Goal: Information Seeking & Learning: Learn about a topic

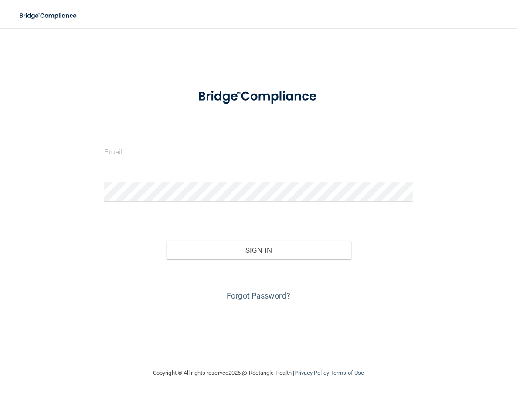
type input "[EMAIL_ADDRESS][DOMAIN_NAME]"
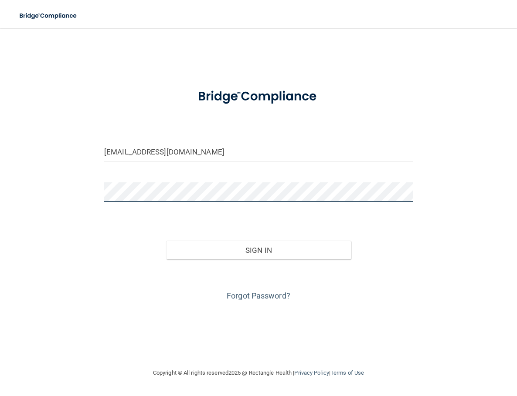
click at [258, 250] on button "Sign In" at bounding box center [258, 250] width 185 height 19
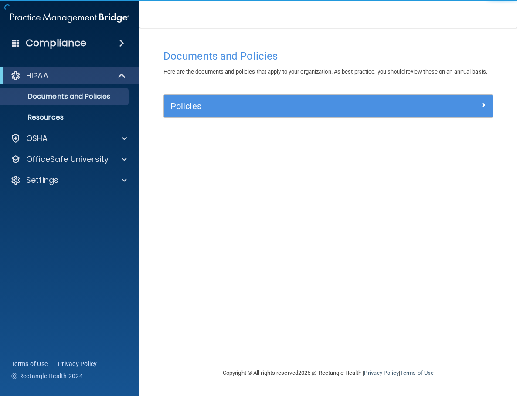
click at [75, 68] on div "HIPAA" at bounding box center [69, 75] width 139 height 17
click at [72, 73] on div "HIPAA" at bounding box center [58, 76] width 108 height 10
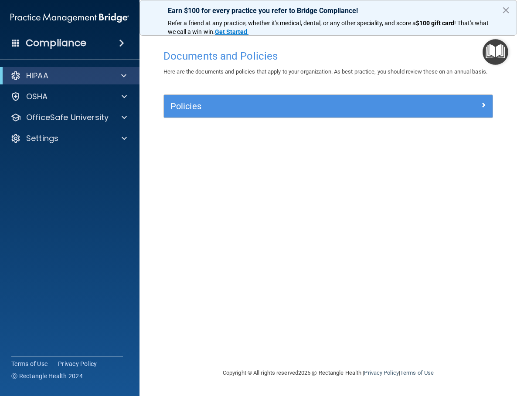
click at [72, 73] on div "HIPAA" at bounding box center [58, 76] width 108 height 10
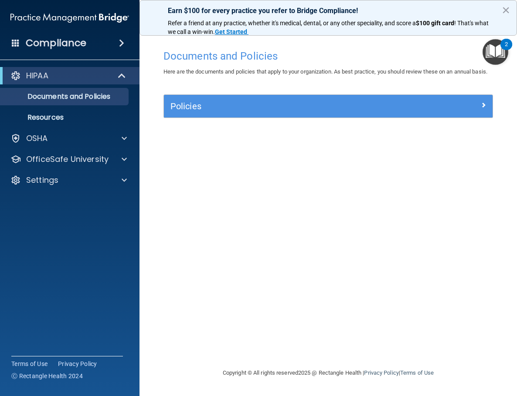
click at [56, 108] on ul "Documents and Policies Report an Incident Business Associates Emergency Plannin…" at bounding box center [70, 106] width 158 height 42
click at [51, 116] on p "Resources" at bounding box center [65, 117] width 119 height 9
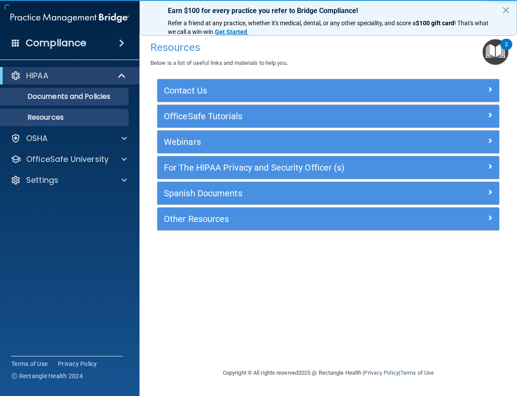
click at [62, 98] on p "Documents and Policies" at bounding box center [65, 96] width 119 height 9
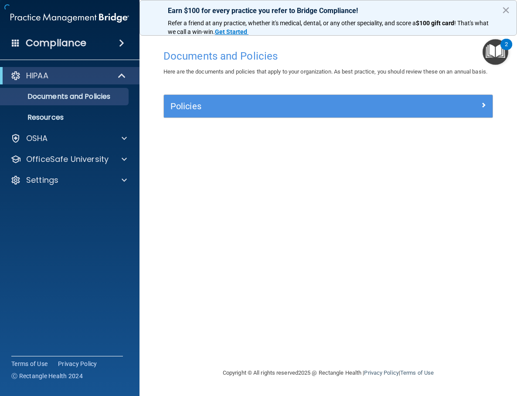
click at [12, 42] on div "Compliance" at bounding box center [69, 43] width 139 height 19
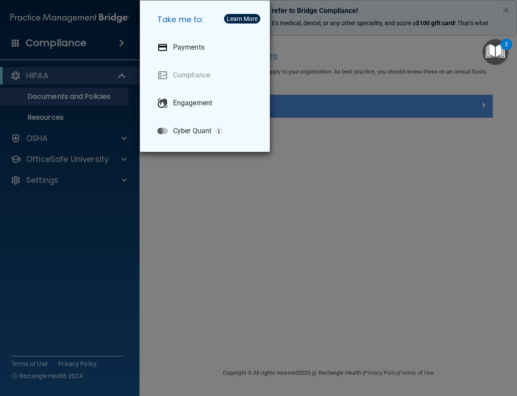
click at [316, 279] on div "Take me to: Payments Compliance Engagement Cyber Quant" at bounding box center [258, 198] width 517 height 396
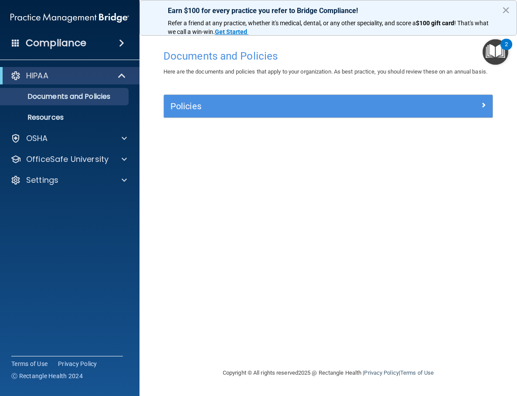
click at [125, 48] on div "Compliance" at bounding box center [69, 43] width 139 height 19
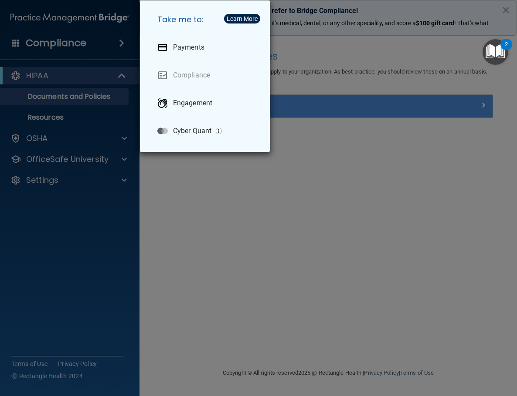
click at [252, 335] on div "Take me to: Payments Compliance Engagement Cyber Quant" at bounding box center [258, 198] width 517 height 396
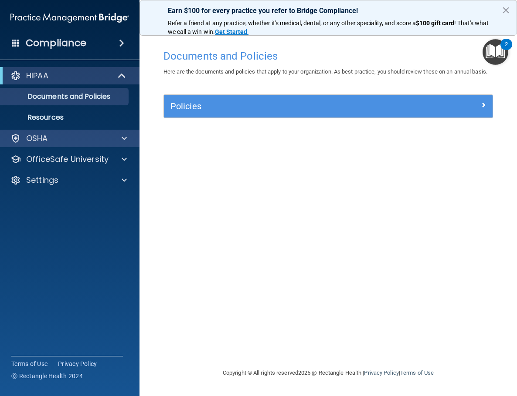
click at [63, 135] on div "OSHA" at bounding box center [58, 138] width 108 height 10
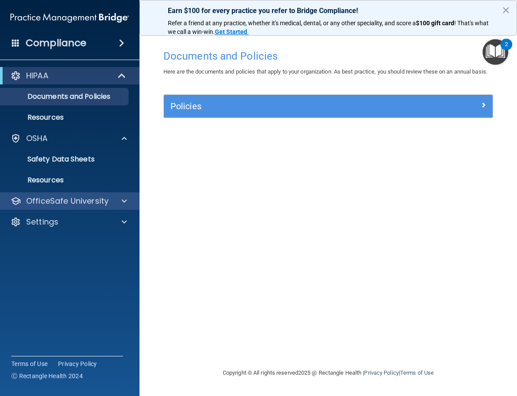
click at [65, 193] on div "OfficeSafe University" at bounding box center [70, 201] width 140 height 17
click at [62, 200] on p "OfficeSafe University" at bounding box center [67, 201] width 82 height 10
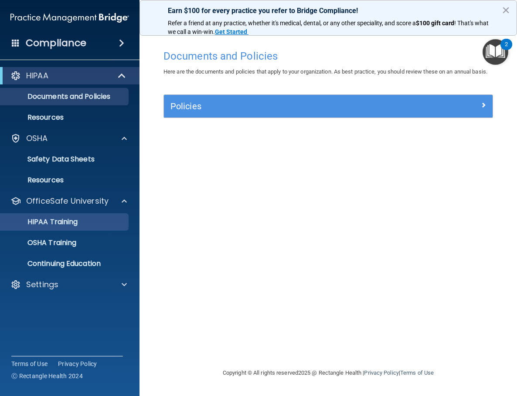
click at [78, 220] on p "HIPAA Training" at bounding box center [42, 222] width 72 height 9
